Goal: Task Accomplishment & Management: Manage account settings

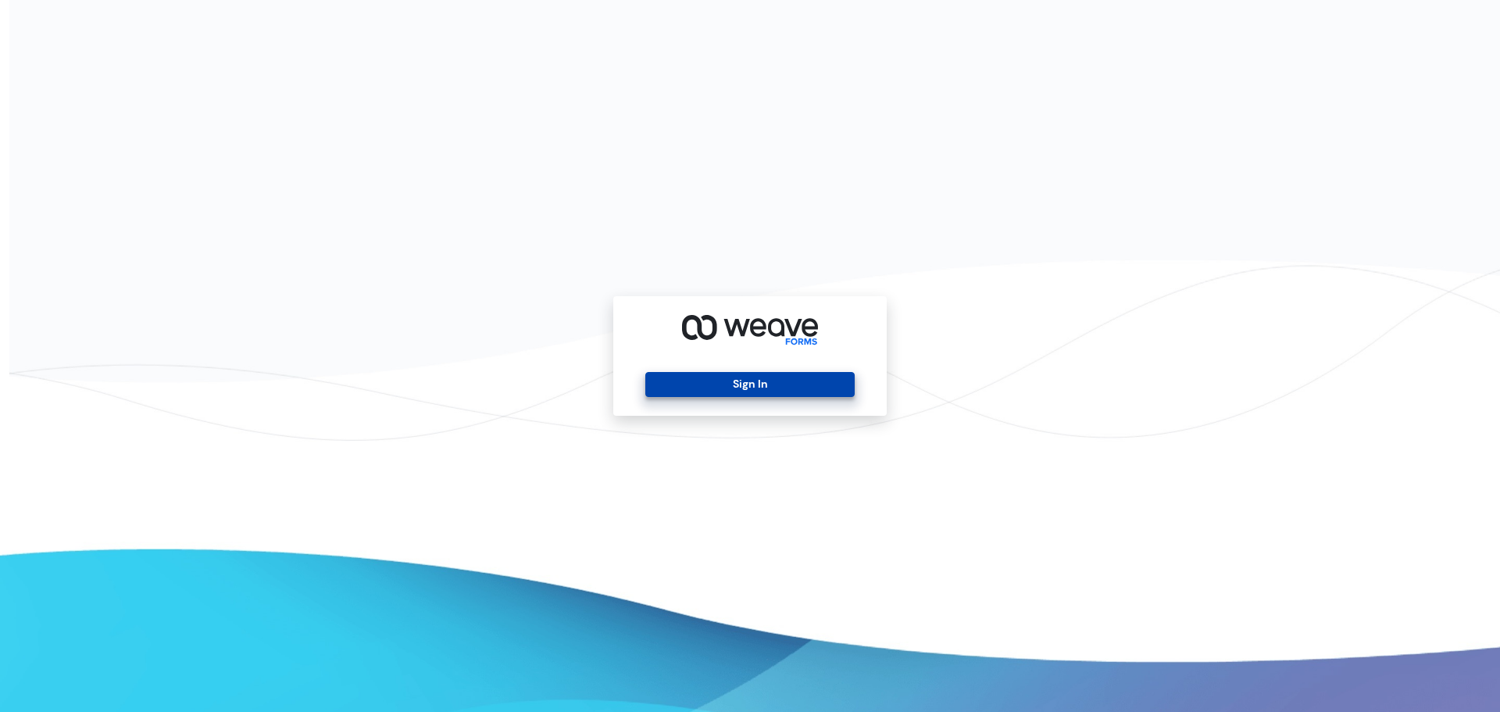
click at [772, 392] on button "Sign In" at bounding box center [749, 384] width 209 height 25
